Goal: Check status: Check status

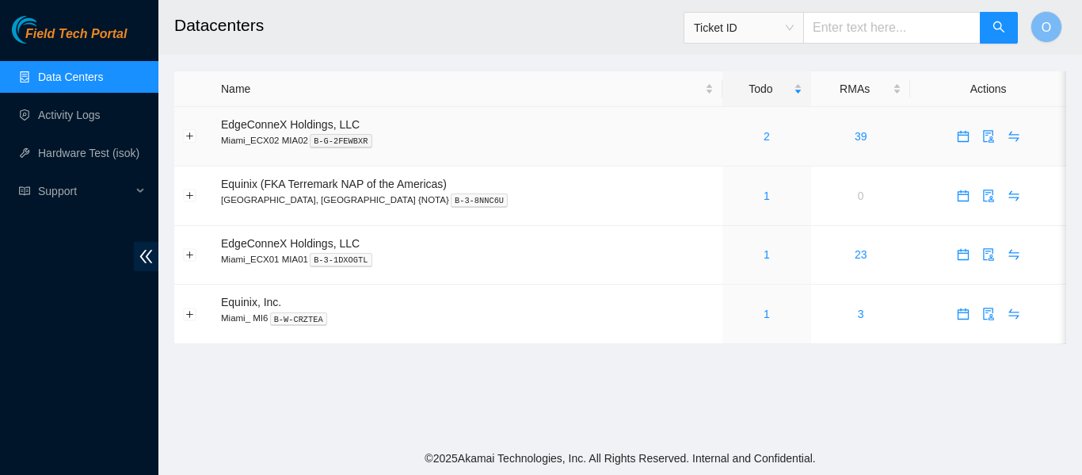
click at [731, 140] on div "2" at bounding box center [766, 136] width 71 height 17
click at [764, 196] on link "1" at bounding box center [767, 195] width 6 height 13
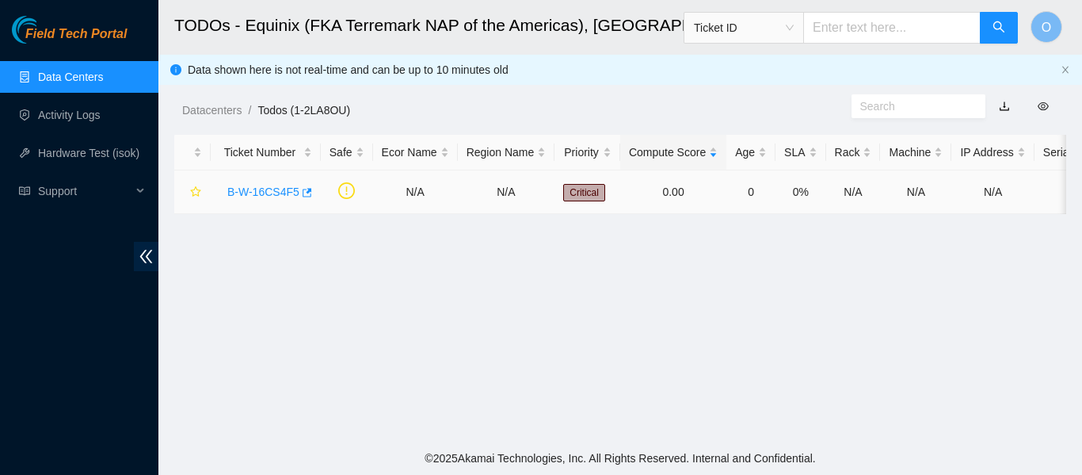
click at [262, 191] on link "B-W-16CS4F5" at bounding box center [263, 191] width 72 height 13
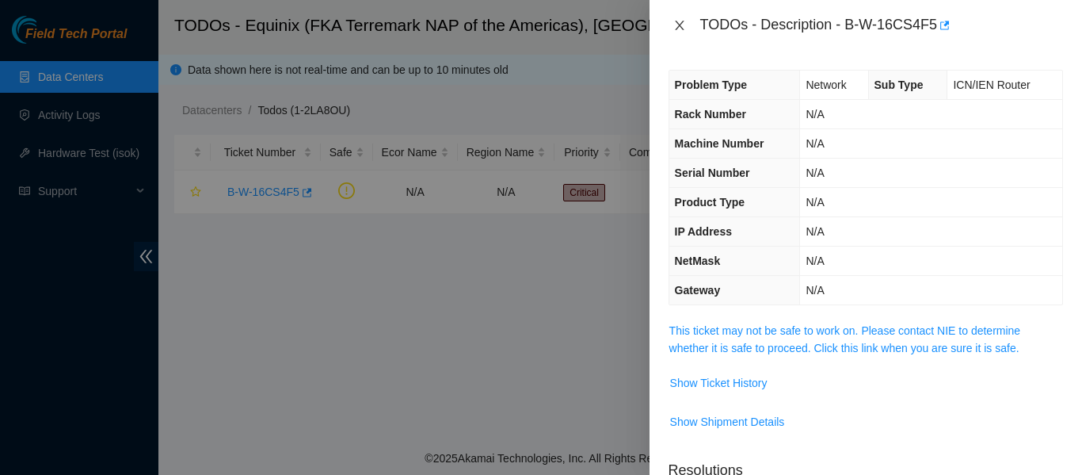
click at [684, 24] on icon "close" at bounding box center [679, 25] width 13 height 13
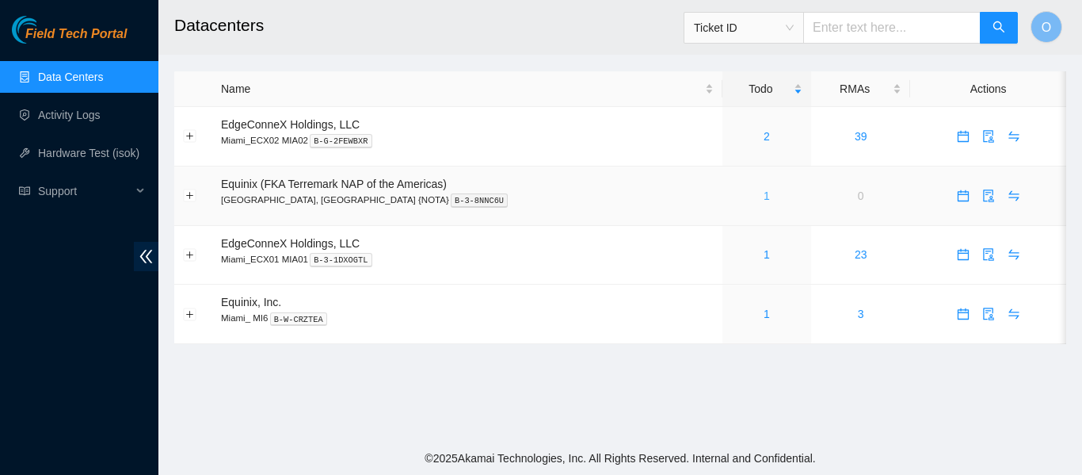
click at [764, 197] on link "1" at bounding box center [767, 195] width 6 height 13
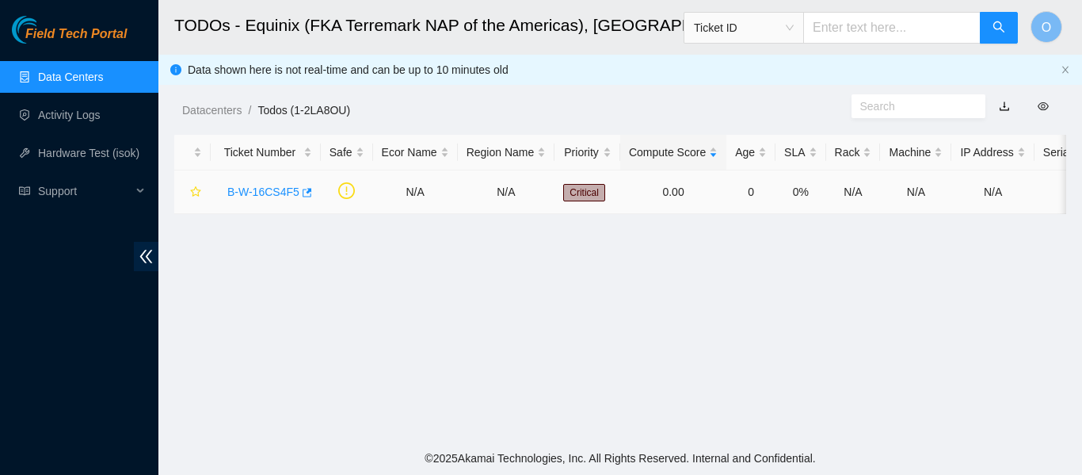
click at [281, 188] on link "B-W-16CS4F5" at bounding box center [263, 191] width 72 height 13
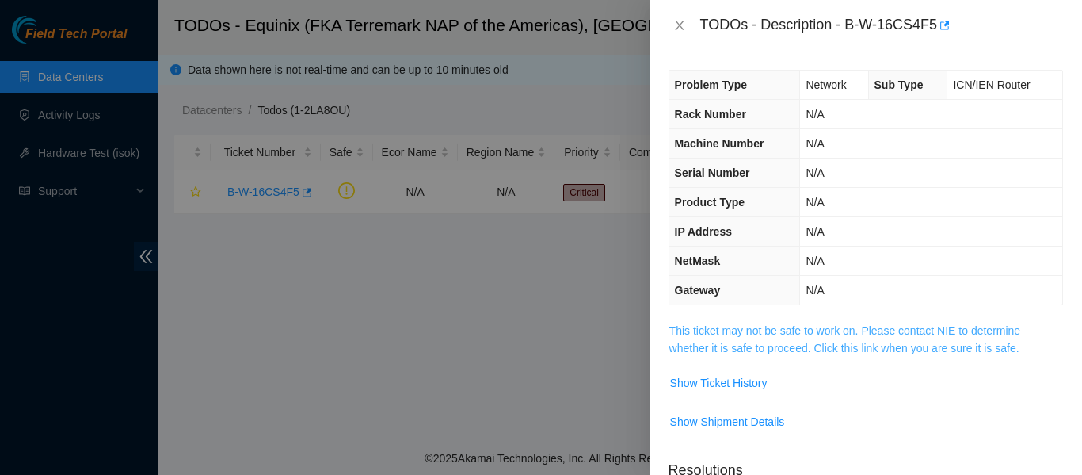
click at [829, 330] on link "This ticket may not be safe to work on. Please contact NIE to determine whether…" at bounding box center [845, 339] width 352 height 30
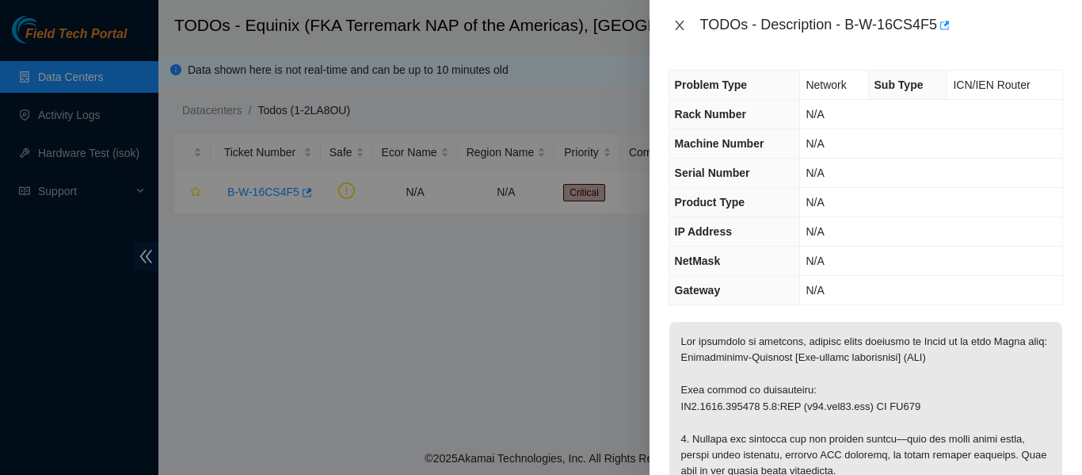
click at [681, 26] on icon "close" at bounding box center [679, 26] width 9 height 10
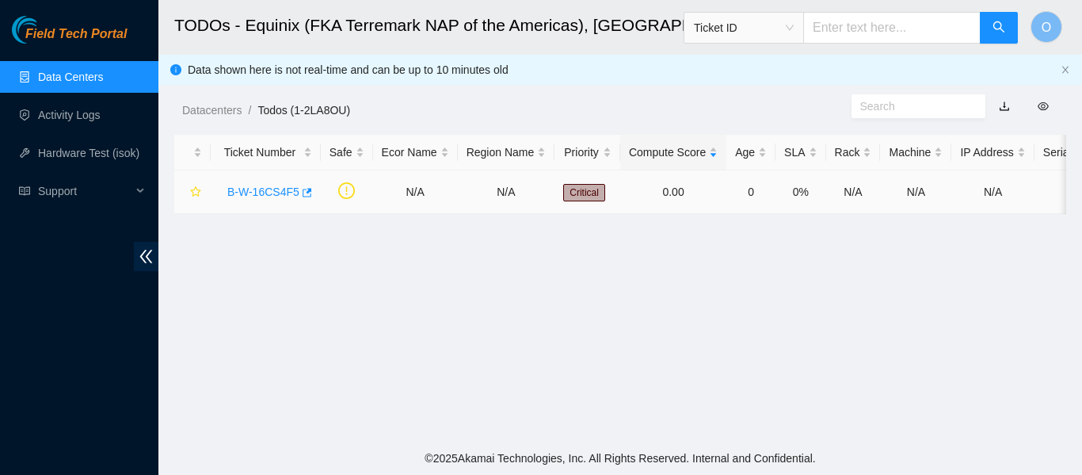
click at [273, 190] on link "B-W-16CS4F5" at bounding box center [263, 191] width 72 height 13
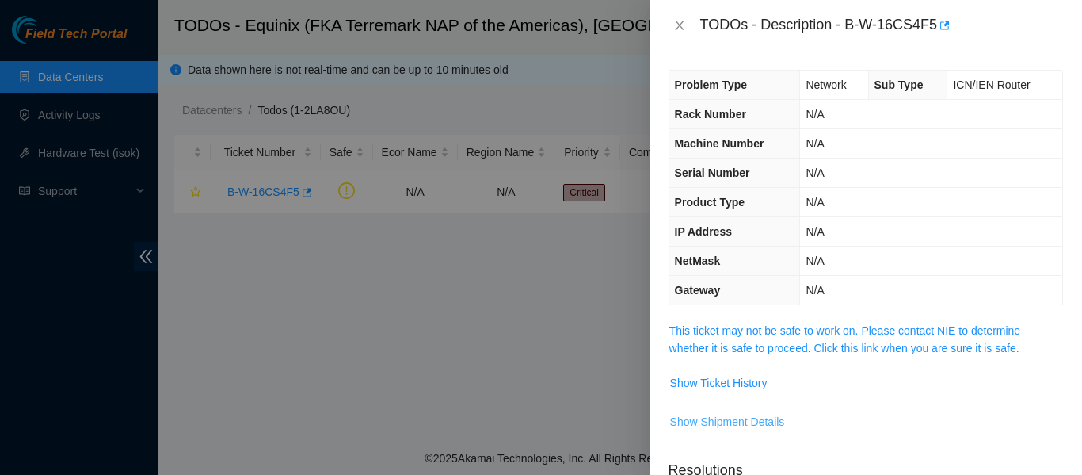
scroll to position [158, 0]
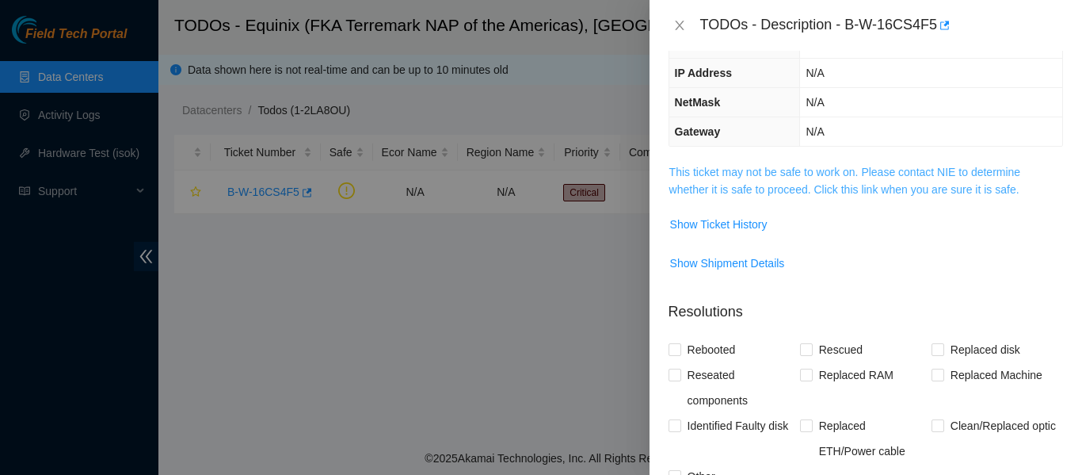
click at [793, 173] on link "This ticket may not be safe to work on. Please contact NIE to determine whether…" at bounding box center [845, 181] width 352 height 30
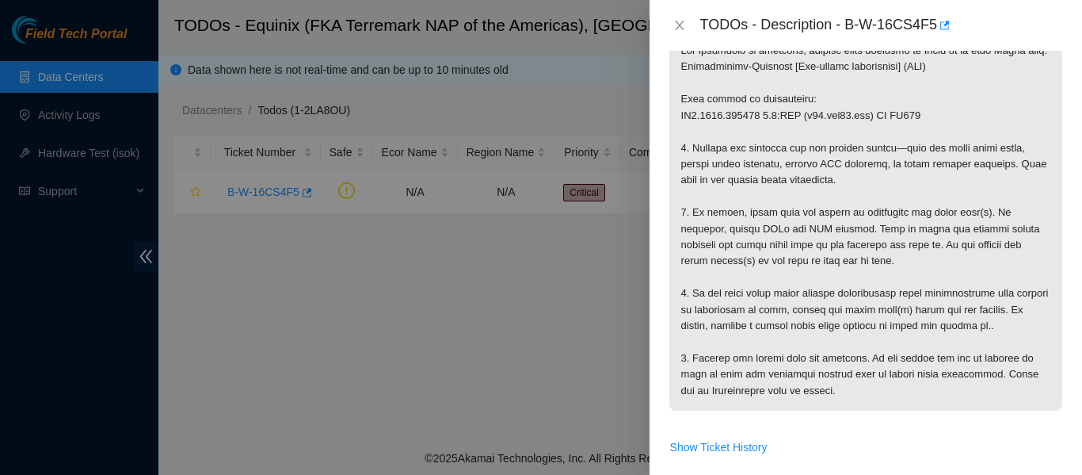
scroll to position [317, 0]
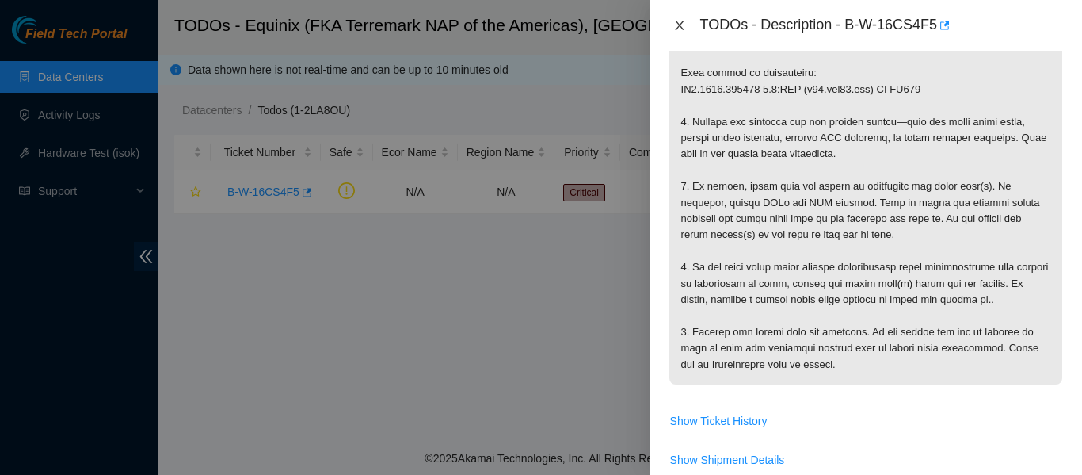
click at [681, 25] on icon "close" at bounding box center [679, 25] width 13 height 13
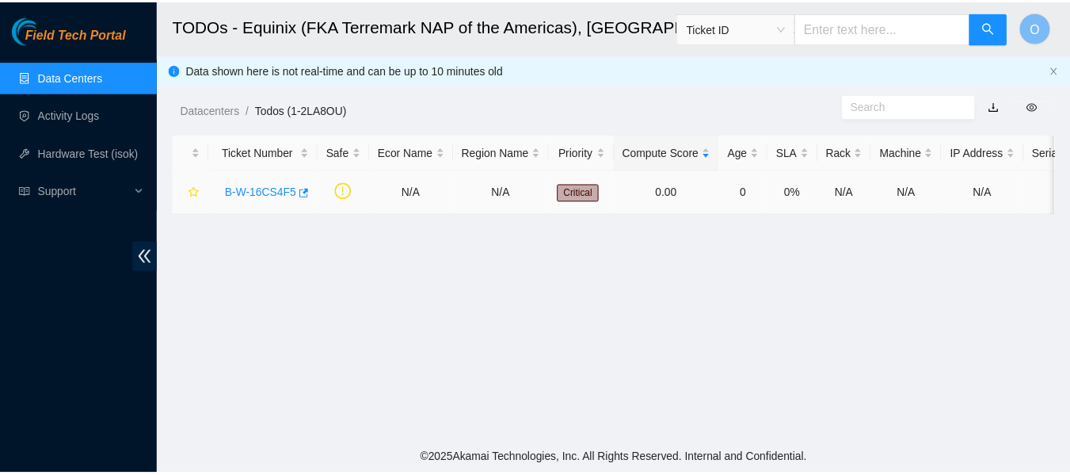
scroll to position [369, 0]
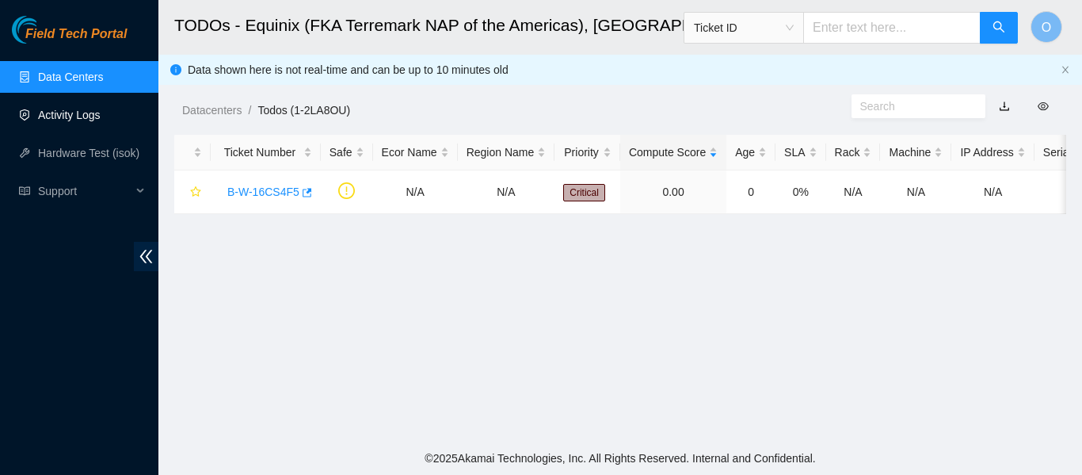
click at [76, 113] on link "Activity Logs" at bounding box center [69, 115] width 63 height 13
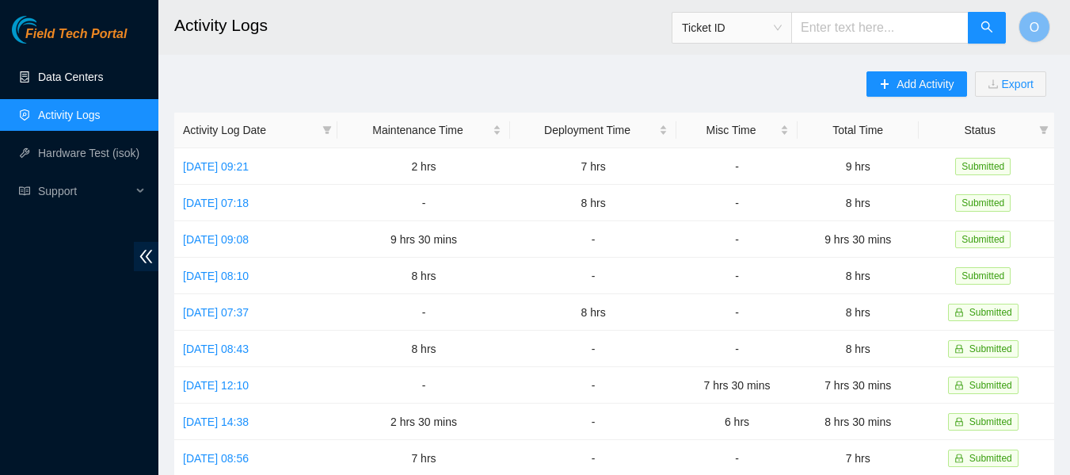
click at [70, 71] on link "Data Centers" at bounding box center [70, 77] width 65 height 13
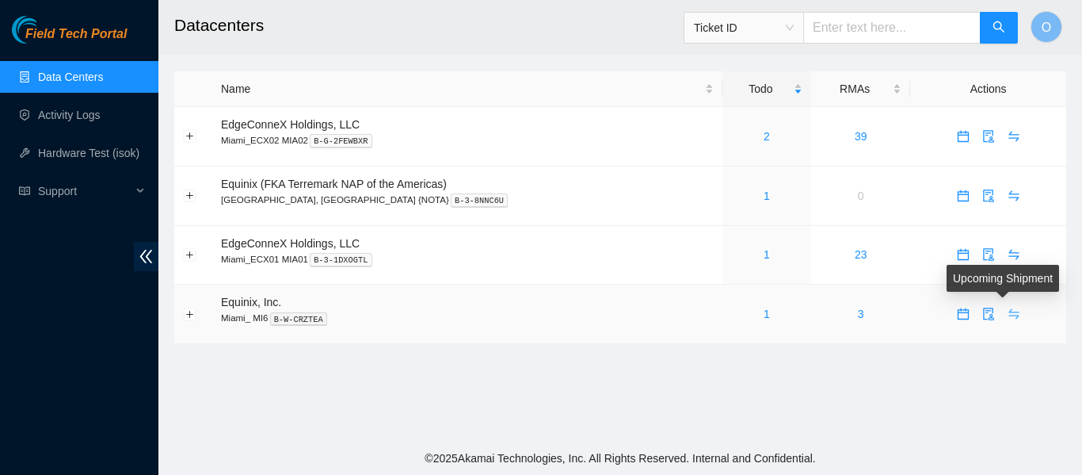
click at [1008, 310] on icon "swap" at bounding box center [1014, 313] width 13 height 13
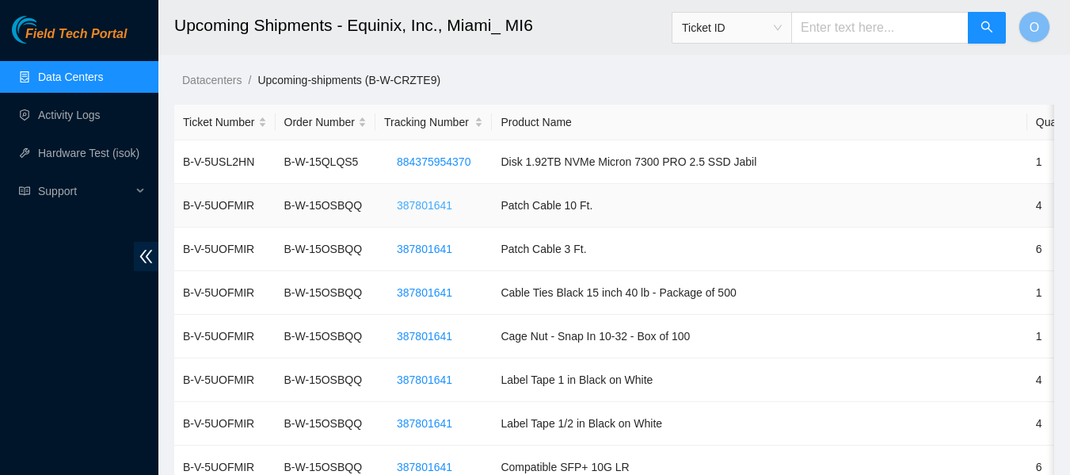
click at [420, 197] on span "387801641" at bounding box center [424, 204] width 55 height 17
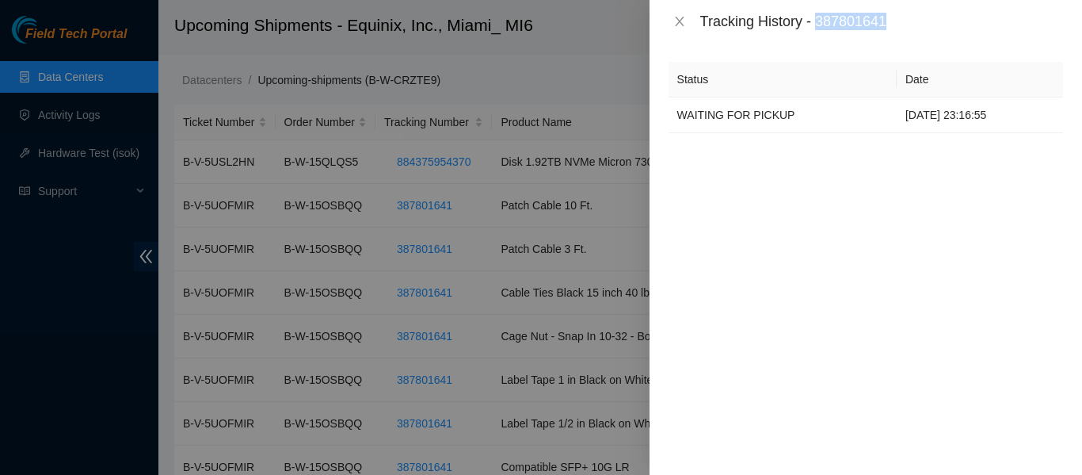
drag, startPoint x: 819, startPoint y: 21, endPoint x: 896, endPoint y: 25, distance: 76.9
click at [896, 25] on div "Tracking History - 387801641" at bounding box center [881, 21] width 363 height 17
copy div "387801641"
click at [677, 27] on icon "close" at bounding box center [679, 21] width 13 height 13
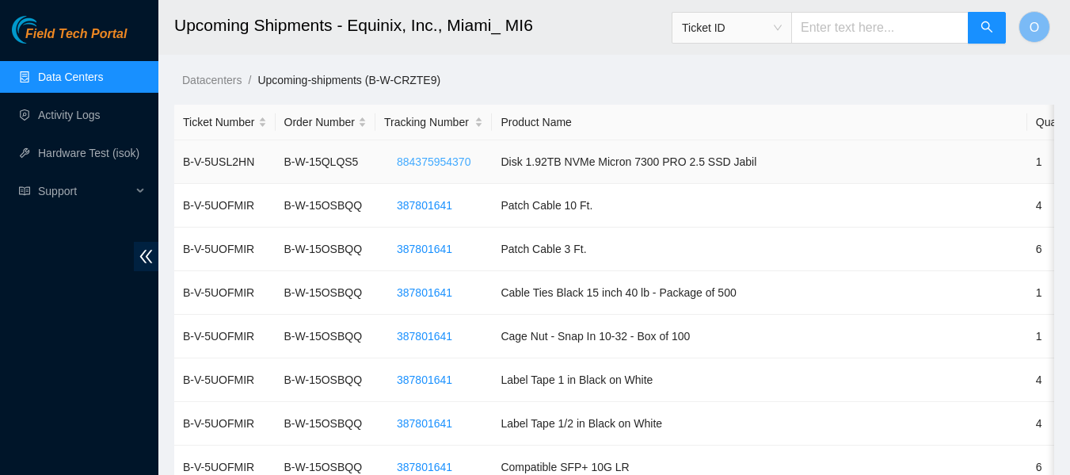
click at [437, 162] on span "884375954370" at bounding box center [434, 161] width 74 height 17
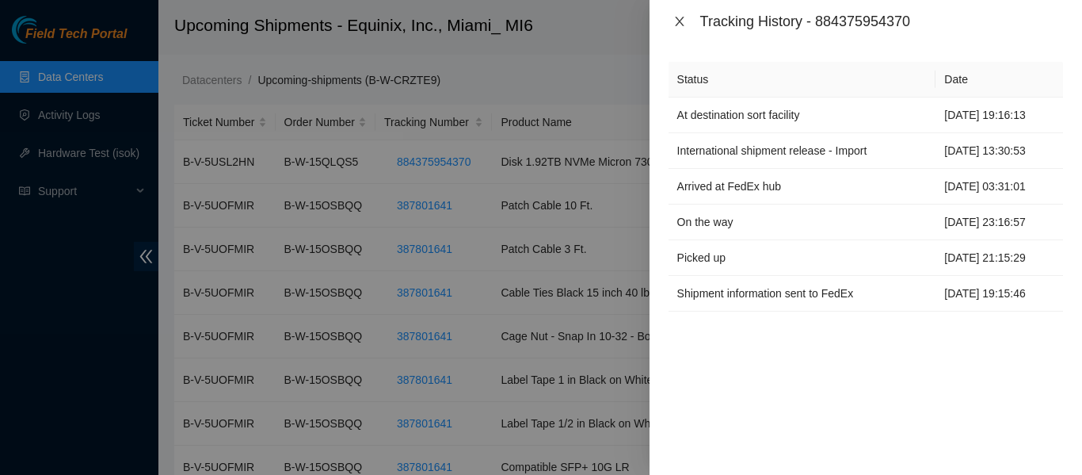
click at [682, 20] on icon "close" at bounding box center [679, 21] width 13 height 13
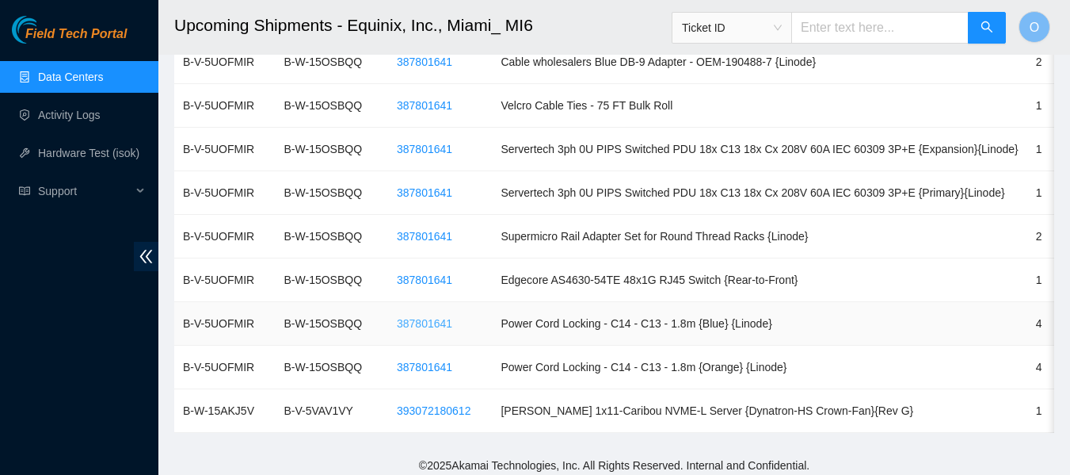
scroll to position [772, 0]
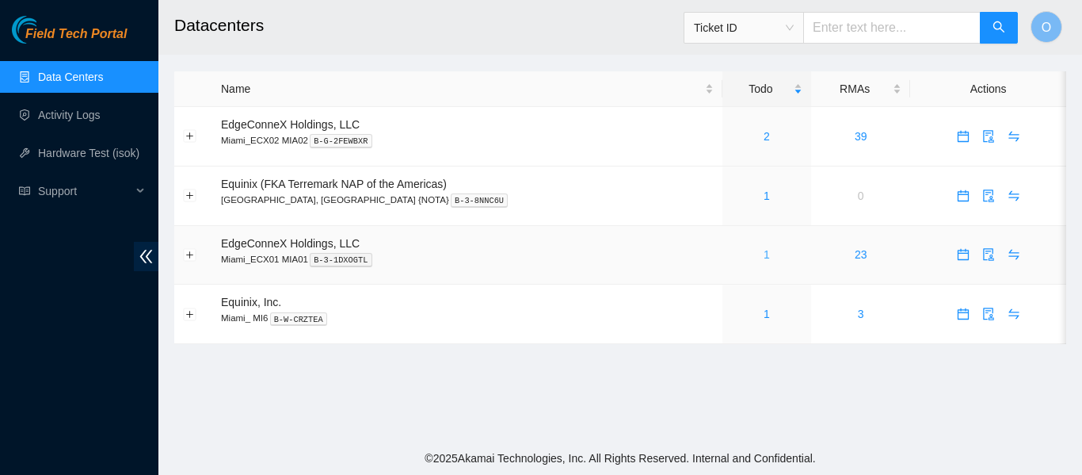
click at [764, 253] on link "1" at bounding box center [767, 254] width 6 height 13
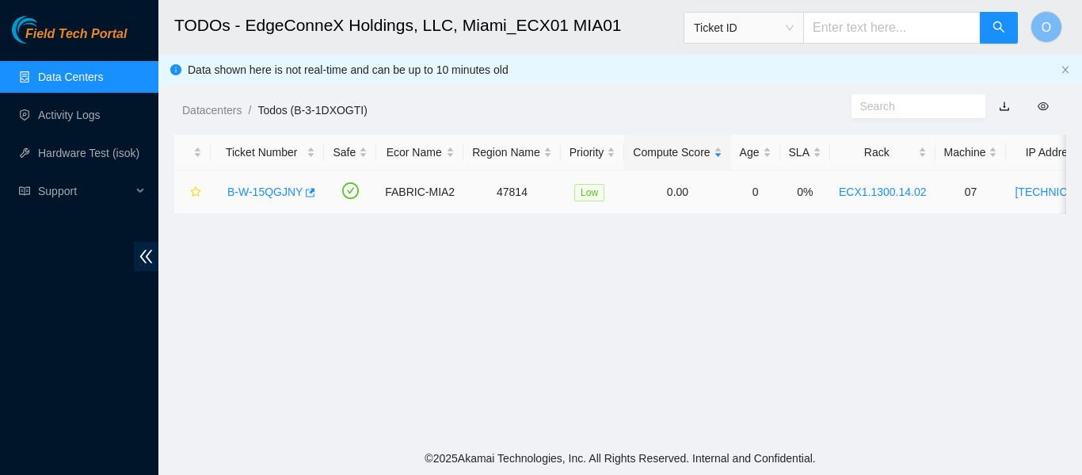
click at [265, 193] on link "B-W-15QGJNY" at bounding box center [264, 191] width 75 height 13
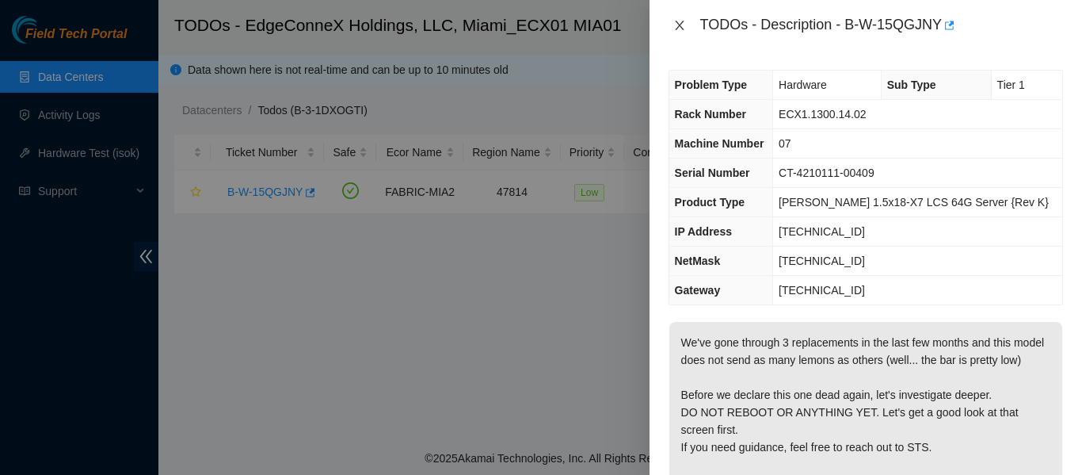
drag, startPoint x: 675, startPoint y: 24, endPoint x: 739, endPoint y: 265, distance: 250.0
click at [736, 263] on div "TODOs - Description - B-W-15QGJNY Problem Type Hardware Sub Type Tier 1 Rack Nu…" at bounding box center [866, 237] width 433 height 475
drag, startPoint x: 684, startPoint y: 29, endPoint x: 632, endPoint y: 53, distance: 56.7
click at [686, 30] on button "Close" at bounding box center [680, 25] width 22 height 15
